Goal: Go to known website: Access a specific website the user already knows

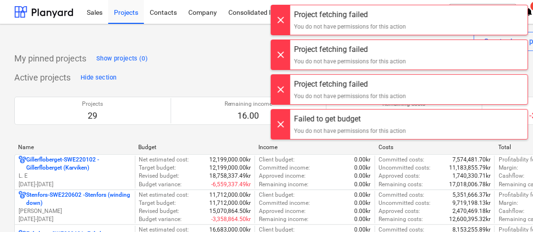
click at [284, 18] on div at bounding box center [280, 20] width 19 height 30
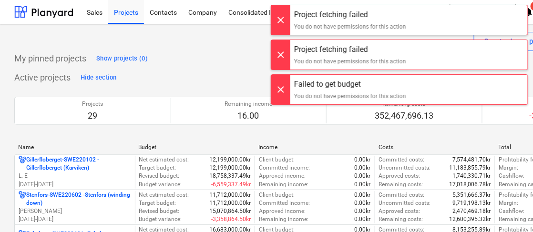
click at [284, 18] on div at bounding box center [280, 20] width 19 height 30
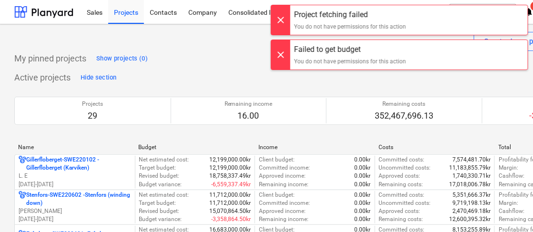
click at [284, 18] on div at bounding box center [280, 20] width 19 height 30
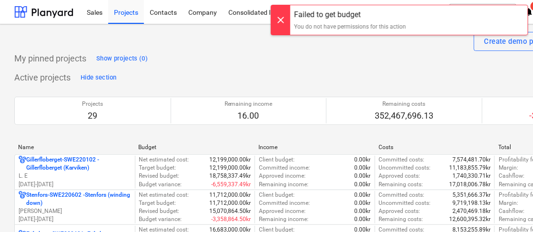
click at [284, 18] on div at bounding box center [280, 20] width 19 height 30
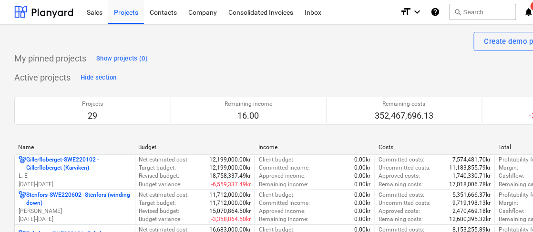
scroll to position [0, 119]
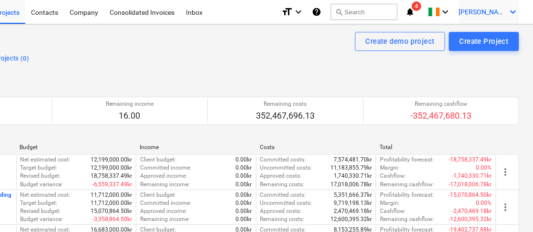
click at [501, 11] on span "[PERSON_NAME]" at bounding box center [483, 12] width 48 height 8
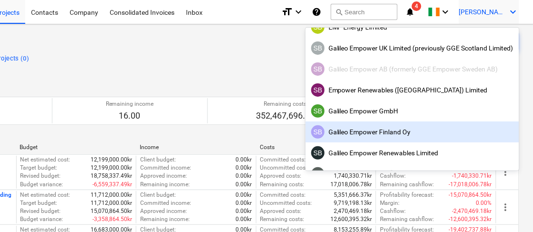
scroll to position [16, 0]
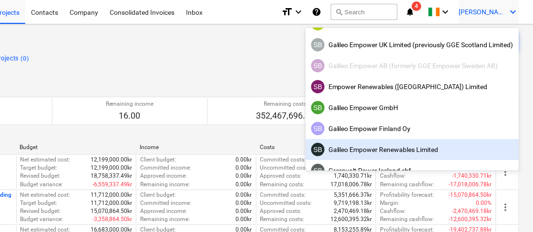
click at [424, 149] on div "SB Galileo Empower Renewables Limited" at bounding box center [412, 149] width 202 height 13
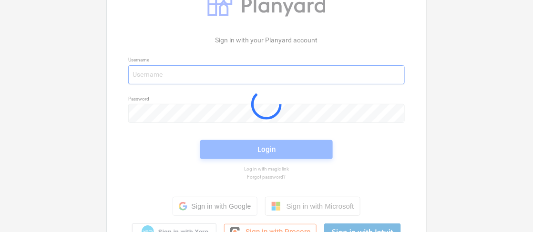
type input "[EMAIL_ADDRESS][DOMAIN_NAME]"
